Goal: Task Accomplishment & Management: Manage account settings

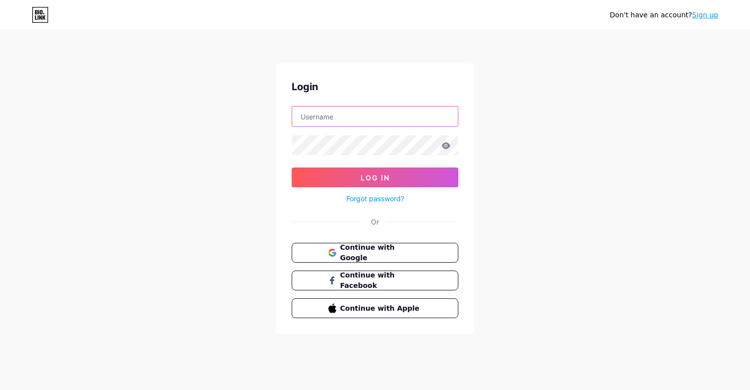
click at [384, 111] on input "text" at bounding box center [375, 117] width 166 height 20
type input "m4i"
click at [291, 168] on button "Log In" at bounding box center [374, 178] width 167 height 20
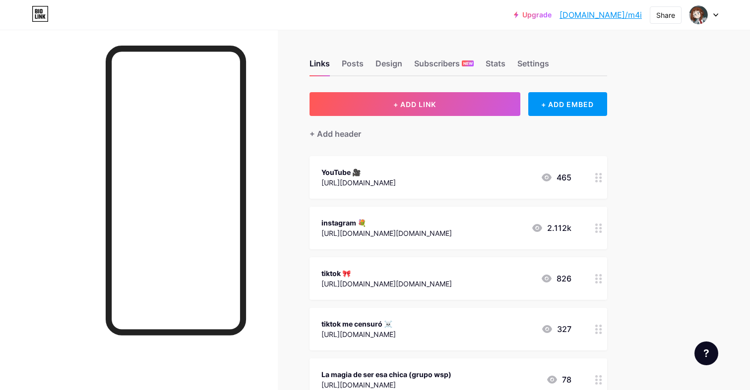
scroll to position [30, 0]
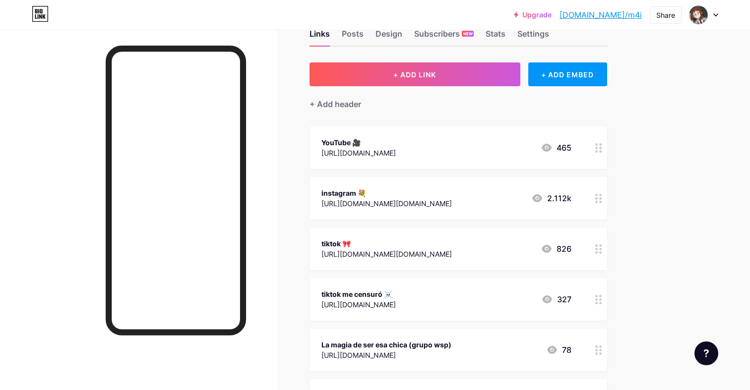
click at [377, 184] on div "instagram 💐 [URL][DOMAIN_NAME][DOMAIN_NAME] 2.112k" at bounding box center [457, 198] width 297 height 43
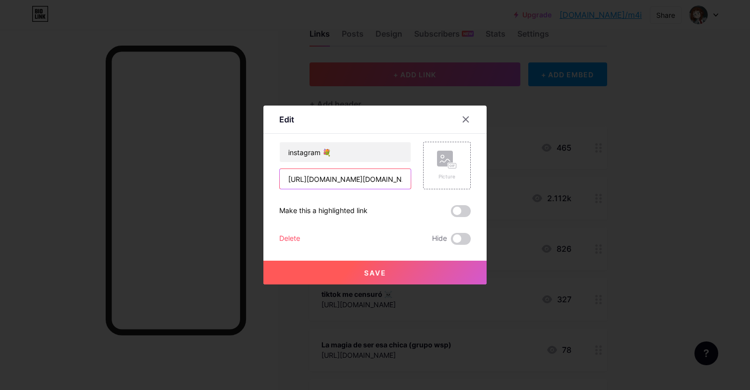
click at [374, 178] on input "[URL][DOMAIN_NAME][DOMAIN_NAME]" at bounding box center [345, 179] width 131 height 20
drag, startPoint x: 400, startPoint y: 180, endPoint x: 364, endPoint y: 179, distance: 35.7
click at [364, 179] on input "[URL][DOMAIN_NAME][DOMAIN_NAME]" at bounding box center [345, 179] width 131 height 20
type input "[URL][DOMAIN_NAME]"
click at [378, 274] on span "Save" at bounding box center [375, 273] width 22 height 8
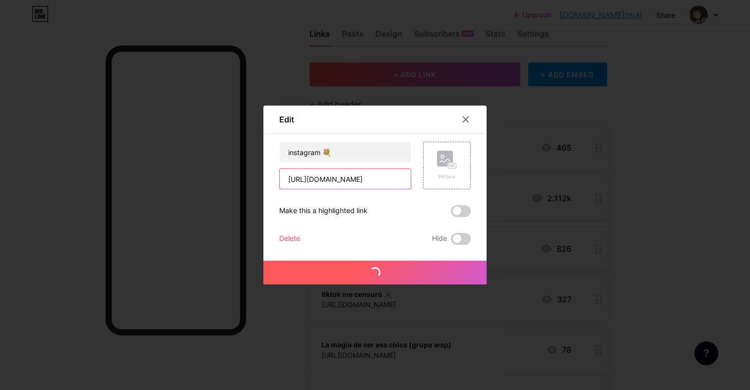
click at [379, 177] on input "[URL][DOMAIN_NAME]" at bounding box center [345, 179] width 131 height 20
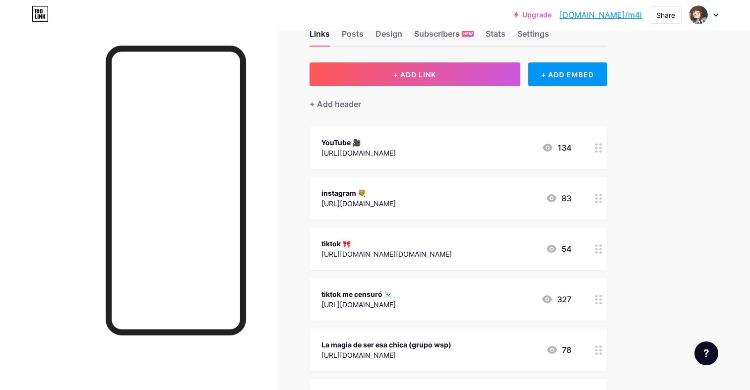
click at [384, 201] on div "[URL][DOMAIN_NAME]" at bounding box center [358, 203] width 74 height 10
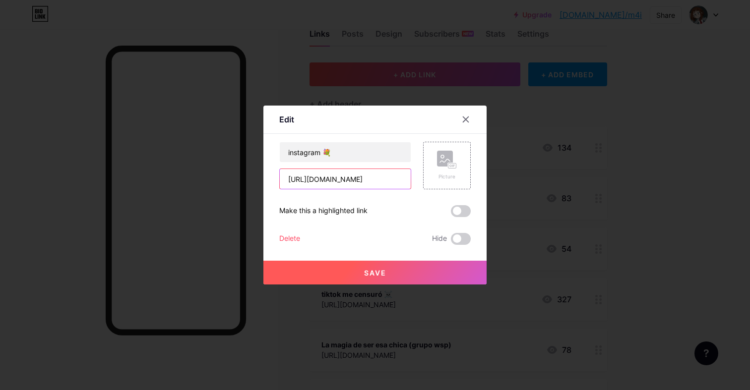
click at [378, 183] on input "[URL][DOMAIN_NAME]" at bounding box center [345, 179] width 131 height 20
click at [467, 119] on icon at bounding box center [466, 120] width 8 height 8
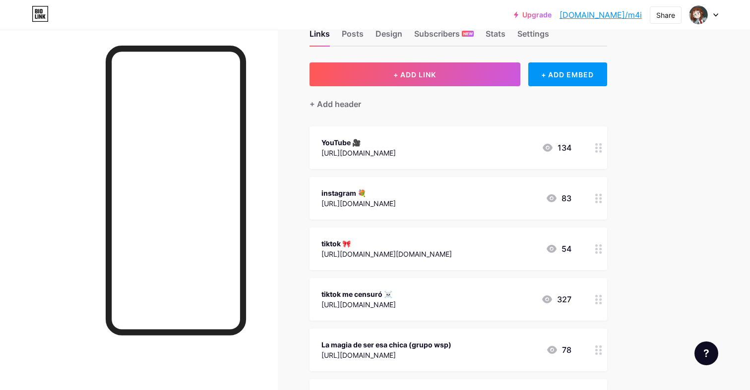
click at [424, 254] on div "[URL][DOMAIN_NAME][DOMAIN_NAME]" at bounding box center [386, 254] width 130 height 10
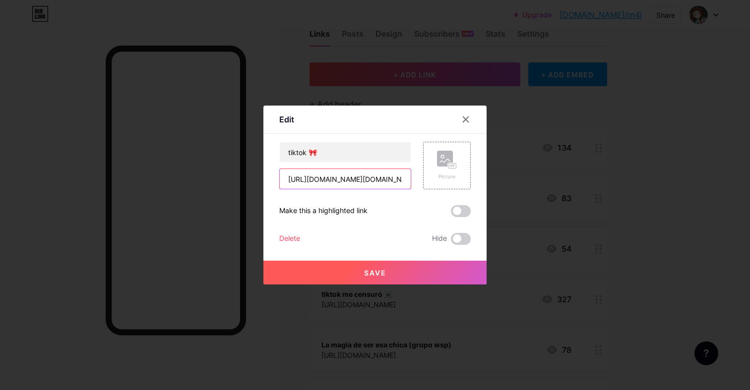
click at [386, 179] on input "[URL][DOMAIN_NAME][DOMAIN_NAME]" at bounding box center [345, 179] width 131 height 20
drag, startPoint x: 374, startPoint y: 178, endPoint x: 405, endPoint y: 180, distance: 30.8
click at [406, 180] on input "[URL][DOMAIN_NAME][DOMAIN_NAME]" at bounding box center [345, 179] width 131 height 20
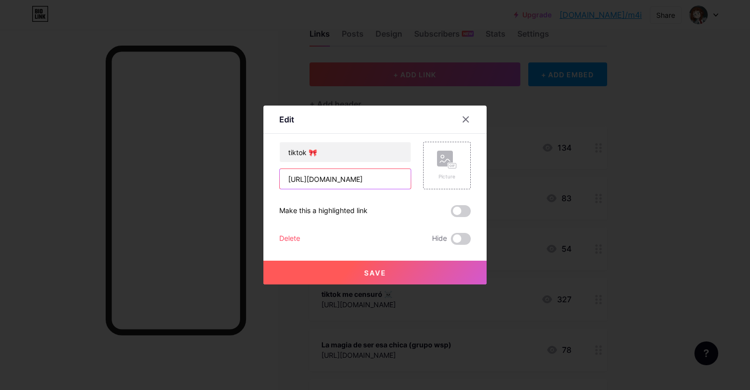
click at [373, 179] on input "[URL][DOMAIN_NAME]" at bounding box center [345, 179] width 131 height 20
click at [380, 180] on input "[URL][DOMAIN_NAME]" at bounding box center [345, 179] width 131 height 20
type input "[URL][DOMAIN_NAME]"
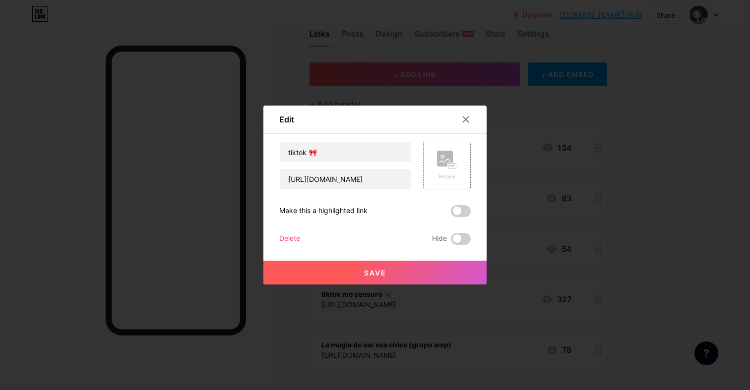
click at [393, 269] on button "Save" at bounding box center [374, 273] width 223 height 24
